Goal: Check status: Check status

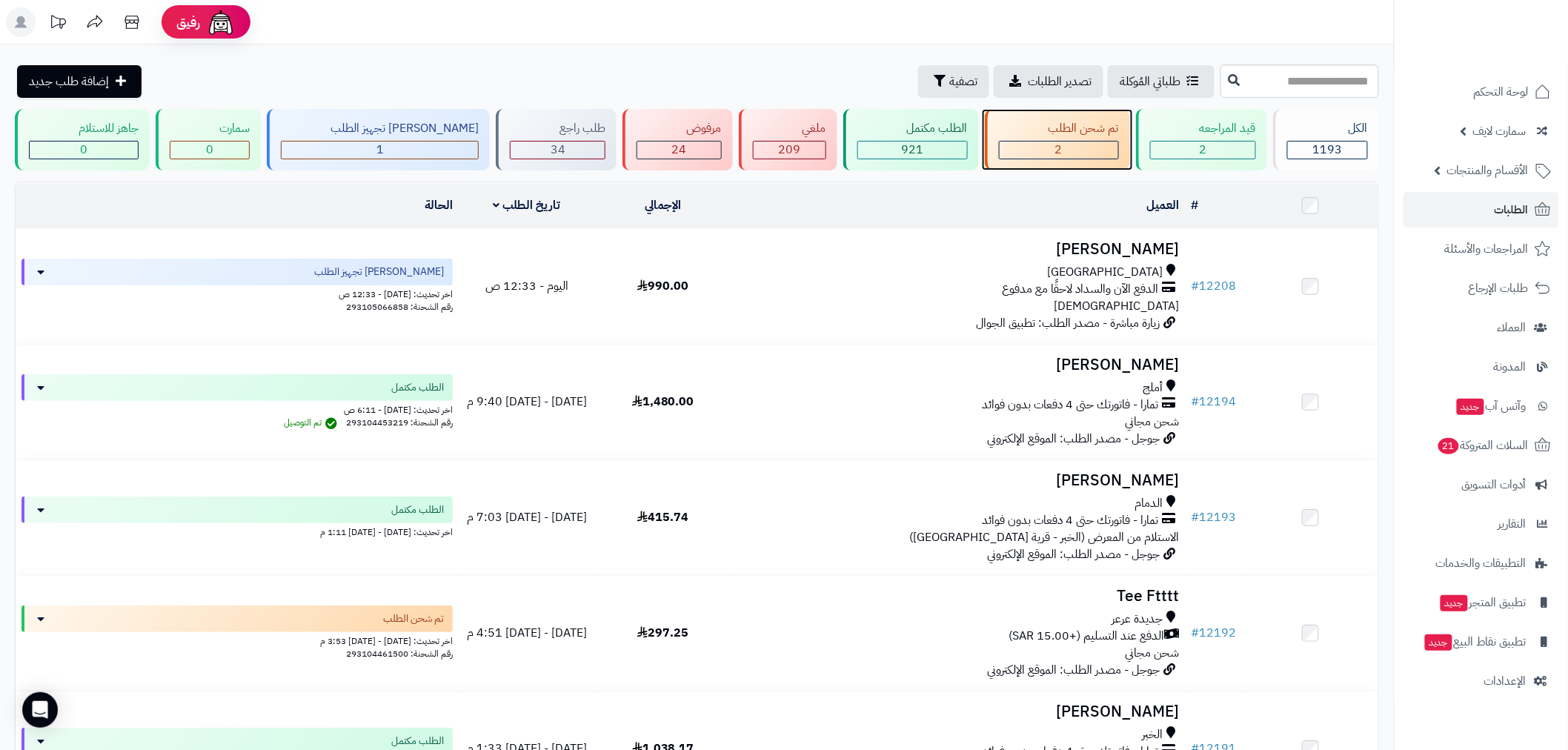
click at [1059, 145] on div "2" at bounding box center [1059, 150] width 118 height 17
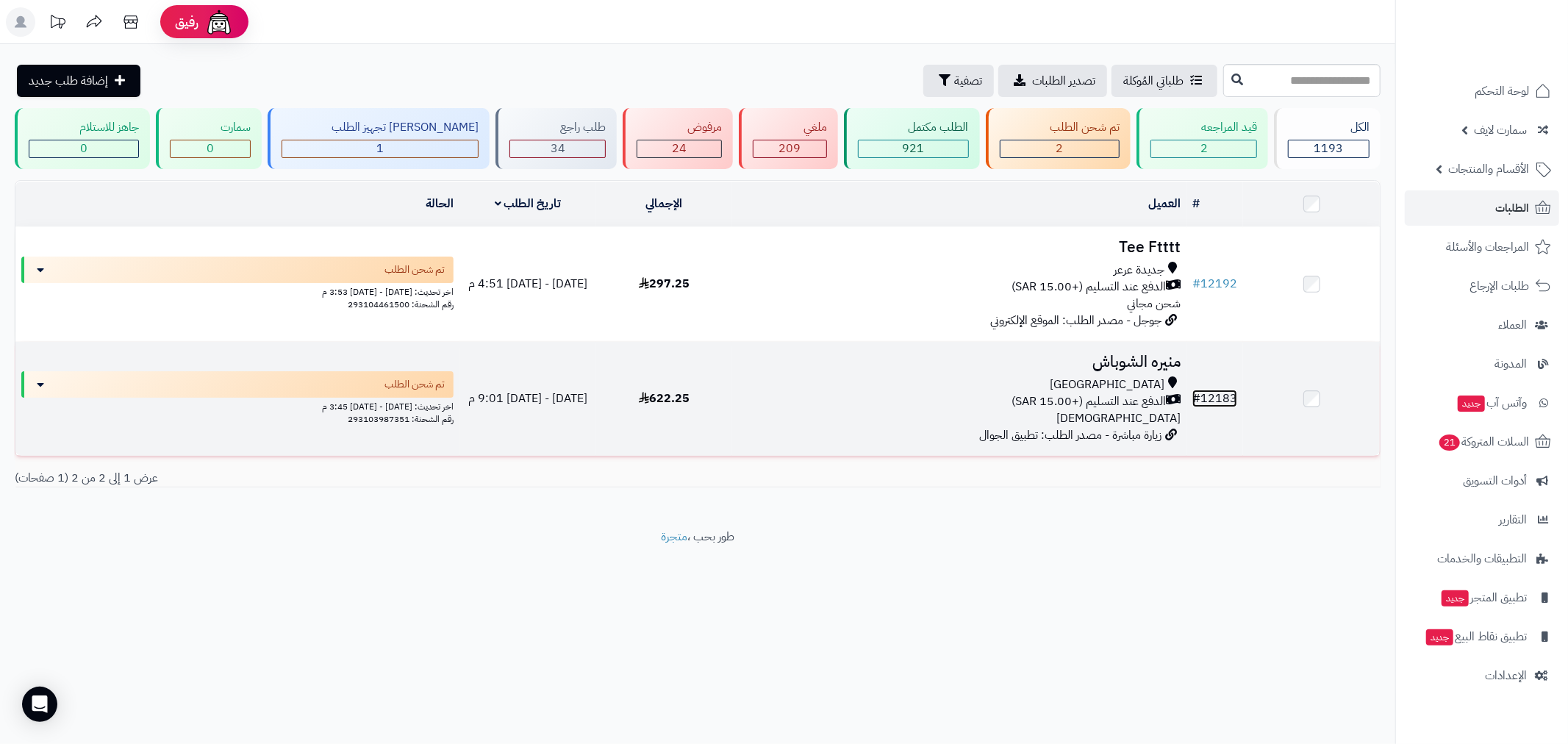
click at [1209, 399] on link "# 12183" at bounding box center [1215, 398] width 45 height 18
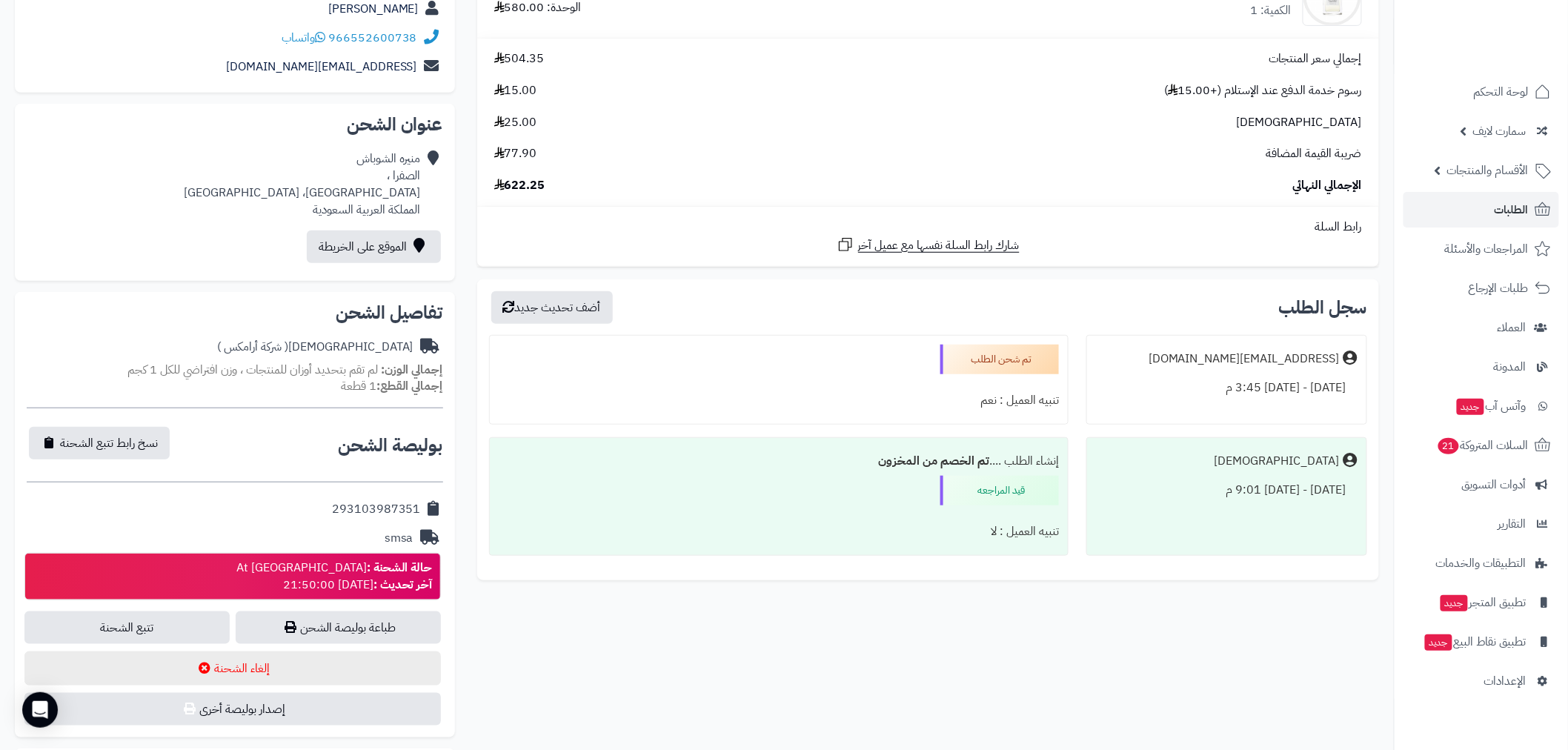
scroll to position [191, 0]
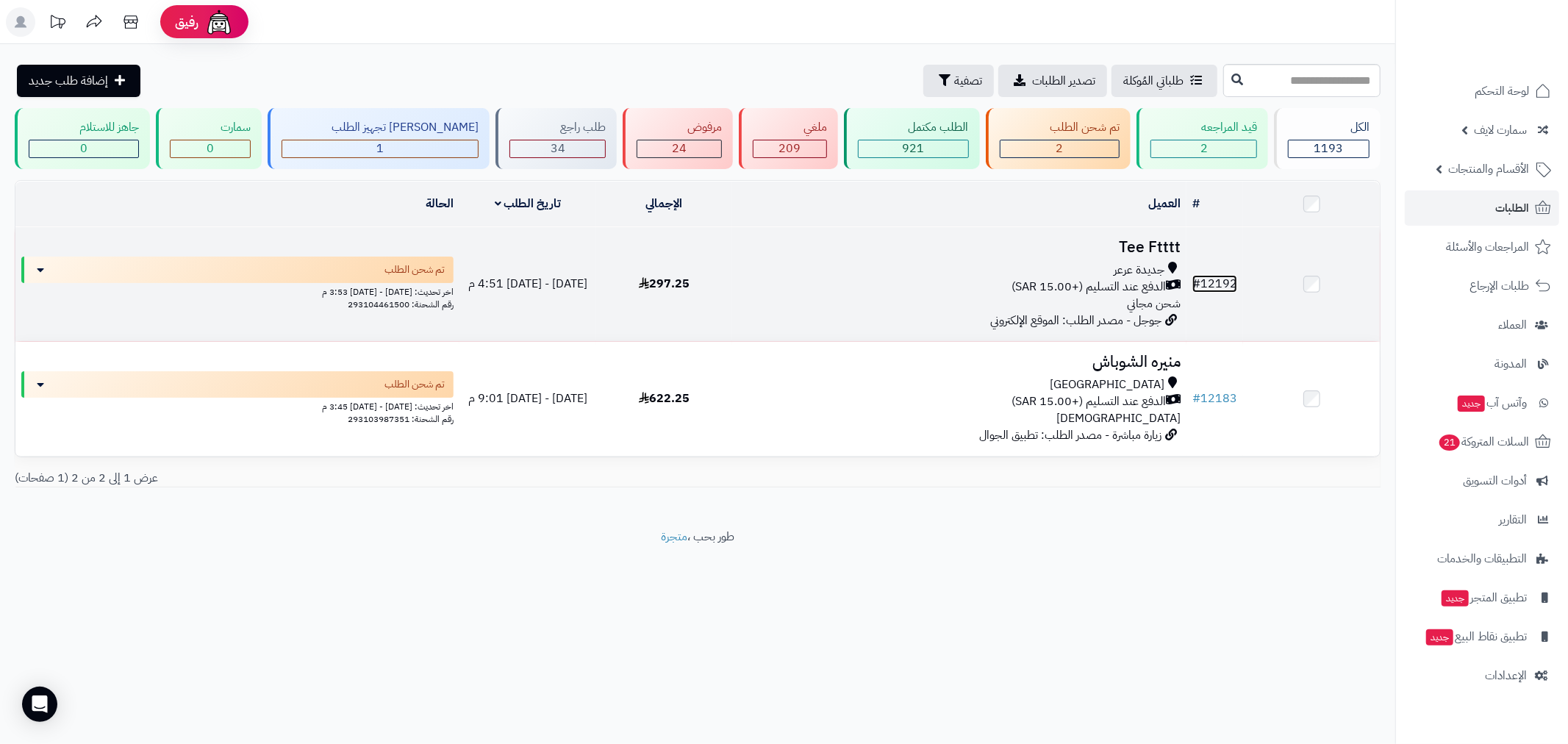
click at [1222, 275] on link "# 12192" at bounding box center [1215, 283] width 45 height 18
